Goal: Information Seeking & Learning: Learn about a topic

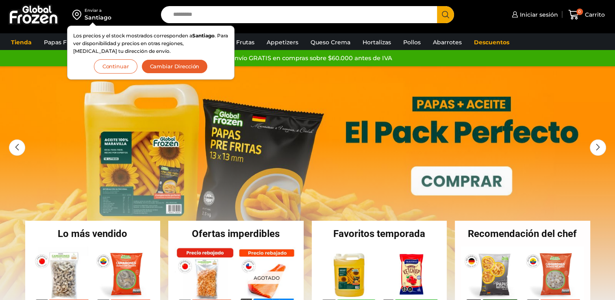
click at [544, 31] on div "Enviar a [GEOGRAPHIC_DATA] Los precios y el stock mostrados corresponden a [GEO…" at bounding box center [307, 16] width 615 height 33
click at [107, 65] on button "Continuar" at bounding box center [115, 66] width 43 height 14
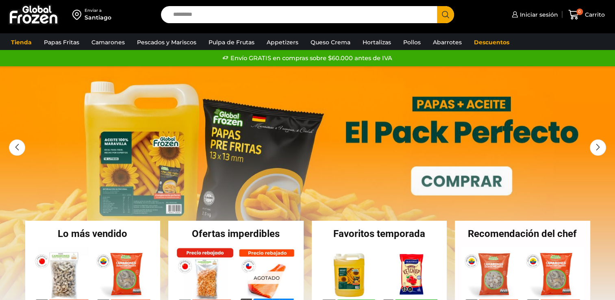
click at [271, 13] on input "Search input" at bounding box center [301, 14] width 264 height 17
type input "****"
click at [437, 6] on button "Search" at bounding box center [445, 14] width 17 height 17
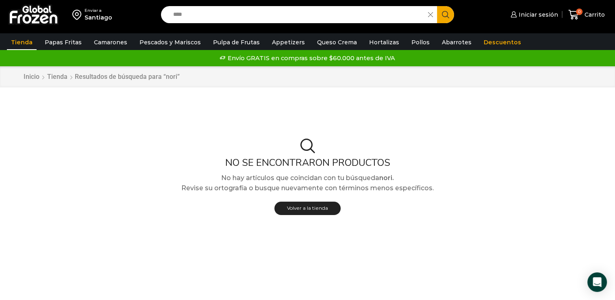
click at [198, 15] on input "****" at bounding box center [296, 14] width 255 height 17
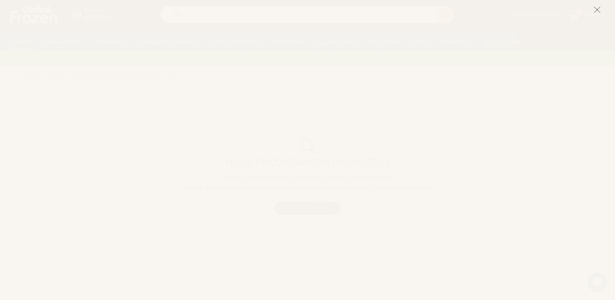
click at [596, 11] on icon at bounding box center [597, 9] width 7 height 7
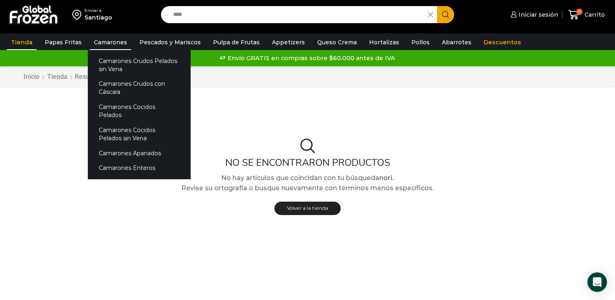
click at [107, 42] on link "Camarones" at bounding box center [110, 42] width 41 height 15
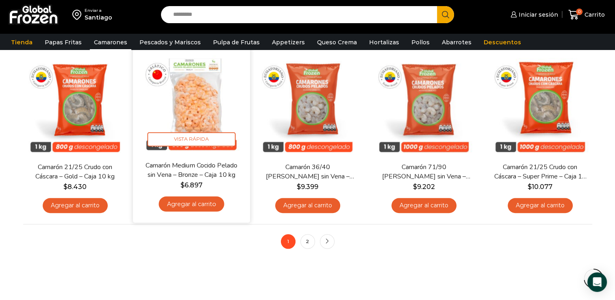
scroll to position [610, 0]
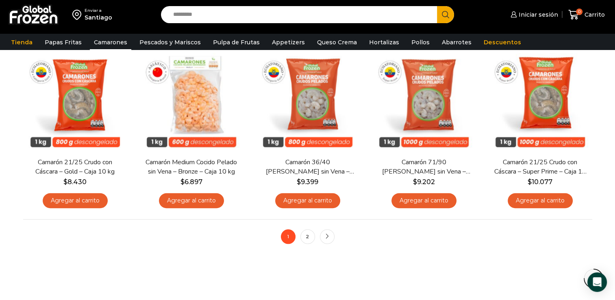
click at [154, 251] on nav "1 2 next" at bounding box center [307, 236] width 569 height 35
click at [304, 238] on link "2" at bounding box center [307, 236] width 15 height 15
